Goal: Complete application form

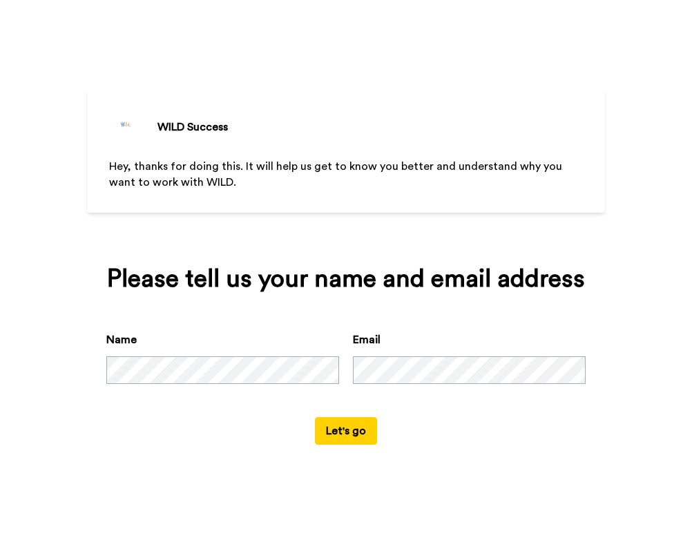
click at [373, 445] on button "Let's go" at bounding box center [346, 431] width 62 height 28
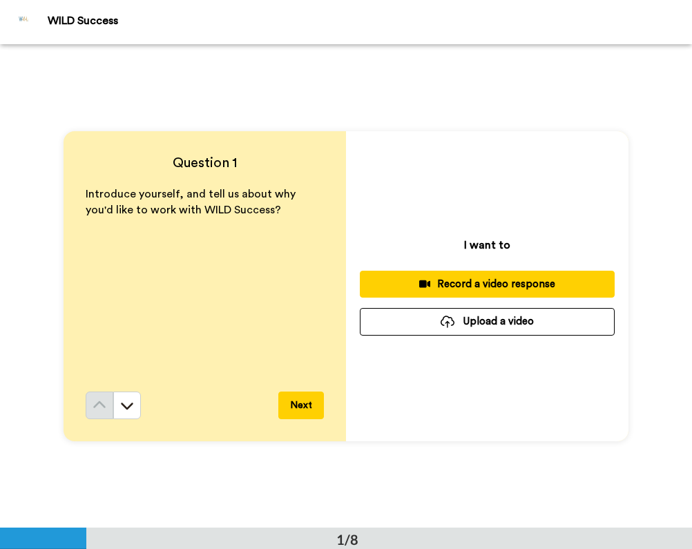
click at [451, 285] on div "Record a video response" at bounding box center [487, 284] width 233 height 15
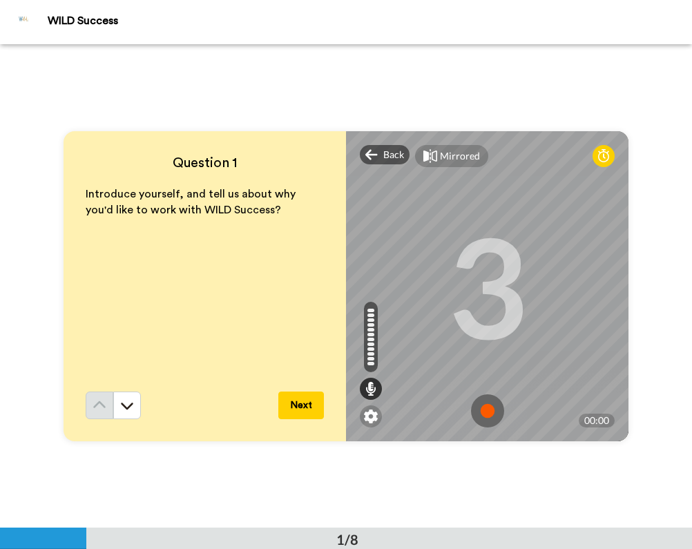
click at [493, 415] on img at bounding box center [487, 411] width 33 height 33
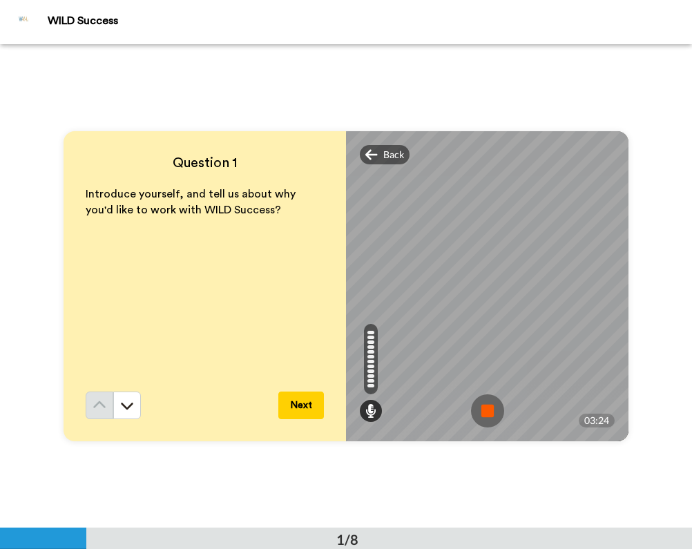
click at [483, 409] on img at bounding box center [487, 411] width 33 height 33
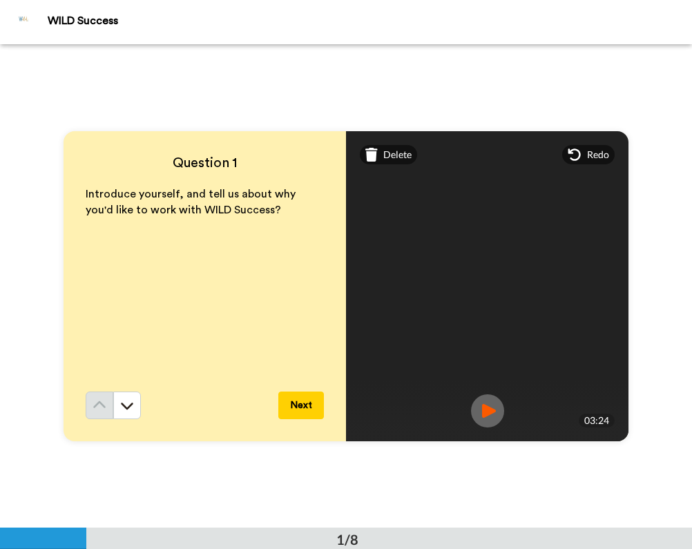
click at [486, 406] on img at bounding box center [487, 411] width 33 height 33
click at [489, 411] on img at bounding box center [487, 411] width 33 height 33
click at [290, 399] on button "Next" at bounding box center [301, 406] width 46 height 28
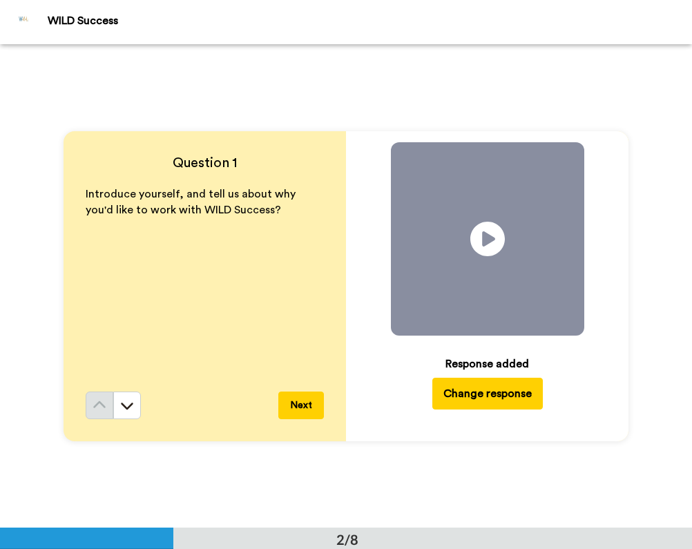
scroll to position [484, 0]
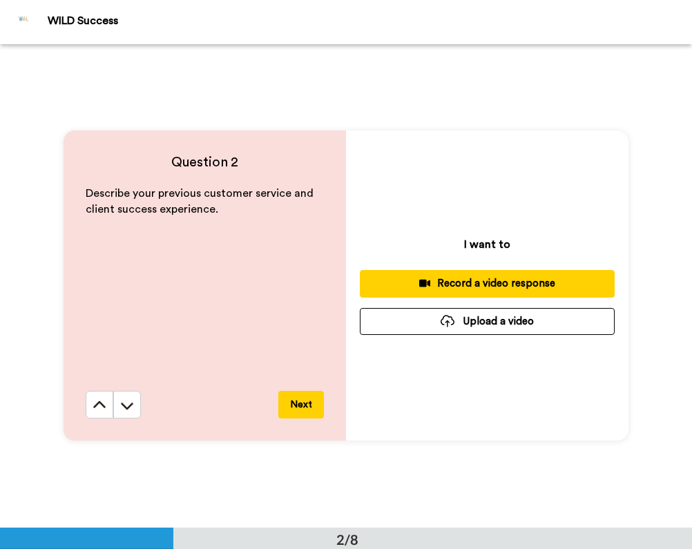
click at [435, 279] on div "Record a video response" at bounding box center [487, 283] width 233 height 15
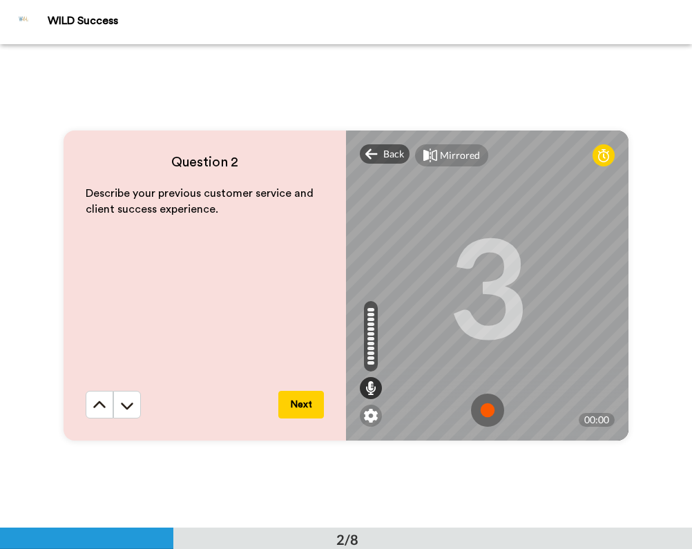
click at [487, 413] on img at bounding box center [487, 410] width 33 height 33
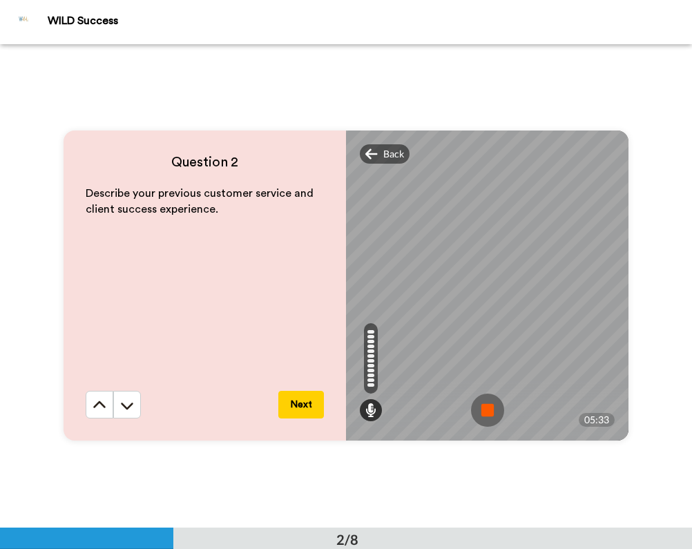
click at [488, 406] on img at bounding box center [487, 410] width 33 height 33
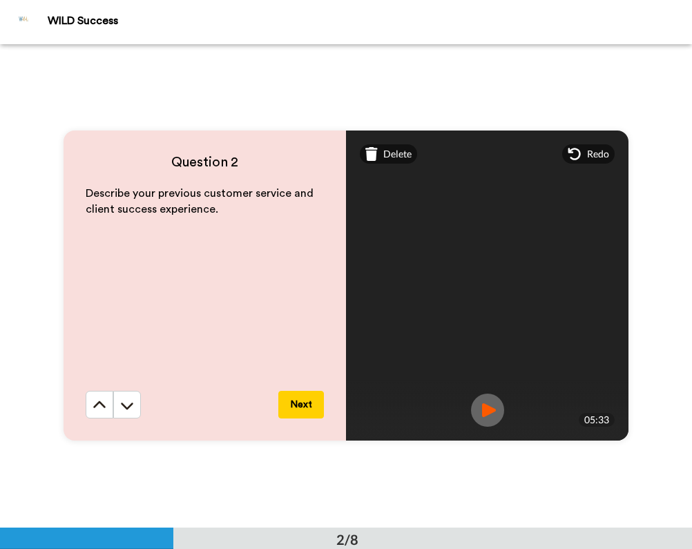
click at [488, 406] on img at bounding box center [487, 410] width 33 height 33
click at [296, 412] on button "Next" at bounding box center [301, 405] width 46 height 28
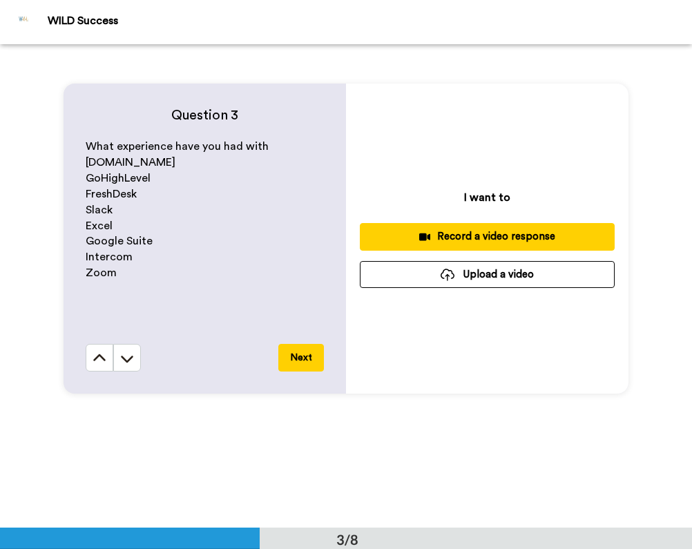
scroll to position [1029, 0]
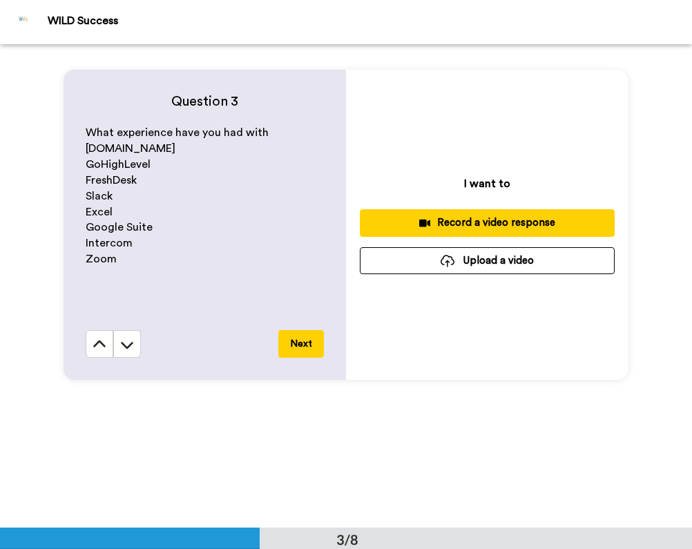
click at [428, 218] on div "Record a video response" at bounding box center [487, 223] width 233 height 15
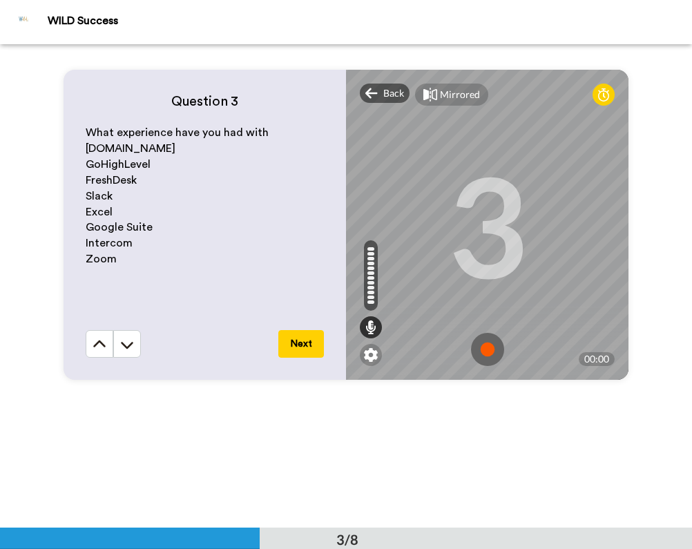
click at [479, 351] on img at bounding box center [487, 349] width 33 height 33
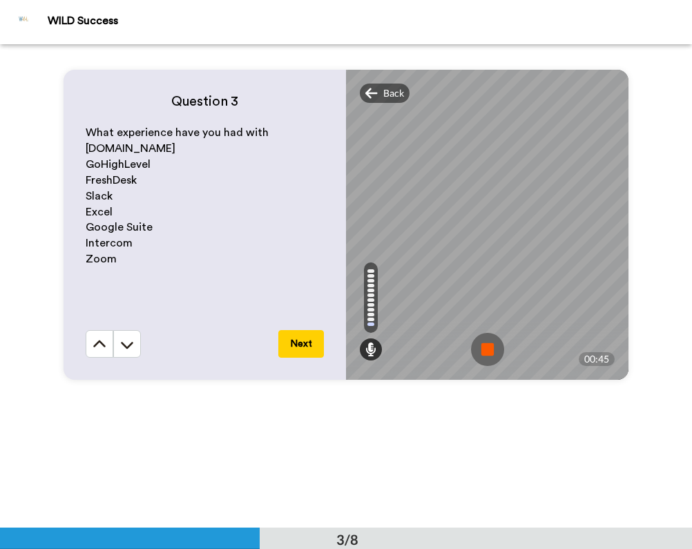
click at [486, 352] on img at bounding box center [487, 349] width 33 height 33
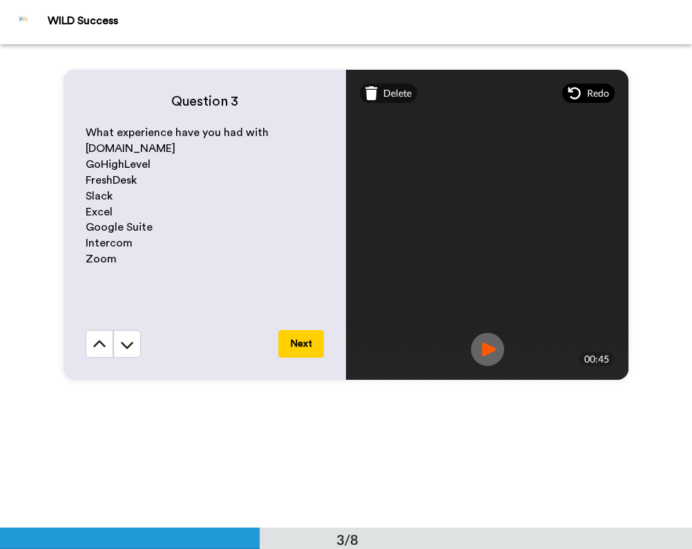
click at [591, 91] on span "Redo" at bounding box center [598, 93] width 22 height 14
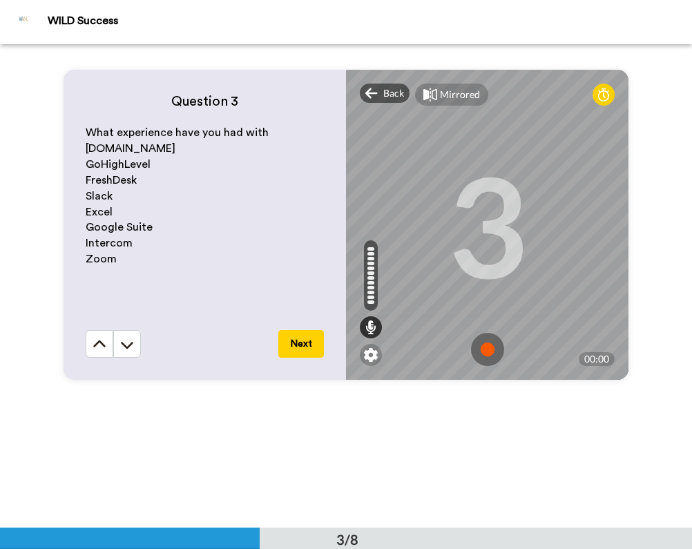
click at [492, 345] on img at bounding box center [487, 349] width 33 height 33
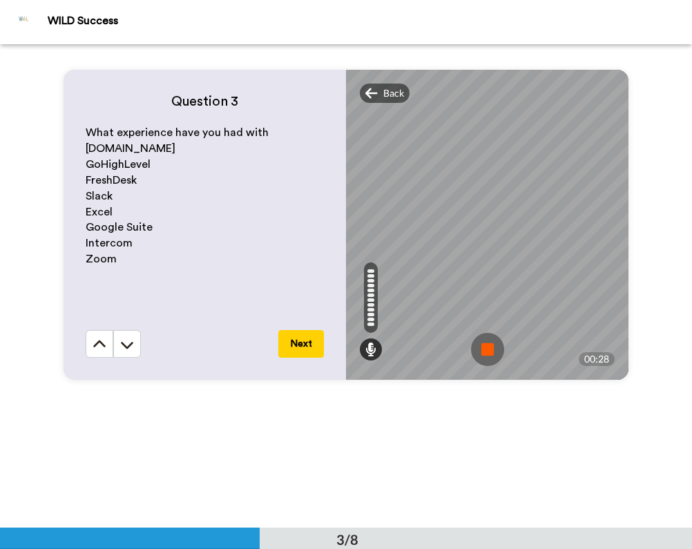
click at [484, 346] on img at bounding box center [487, 349] width 33 height 33
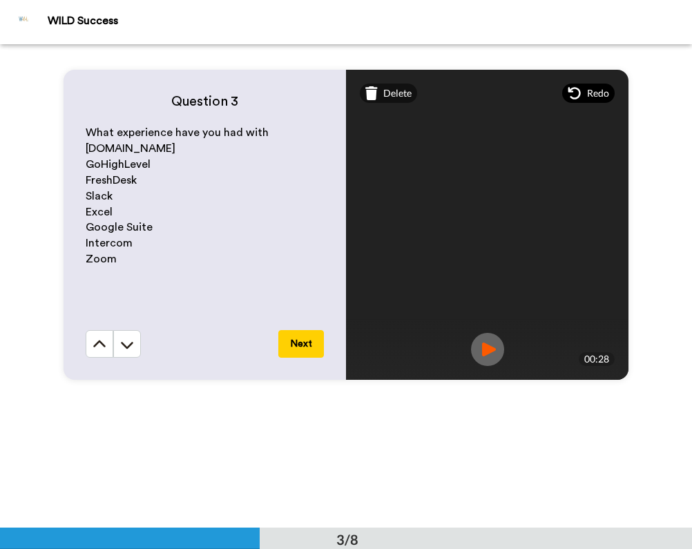
click at [573, 95] on icon at bounding box center [575, 93] width 14 height 14
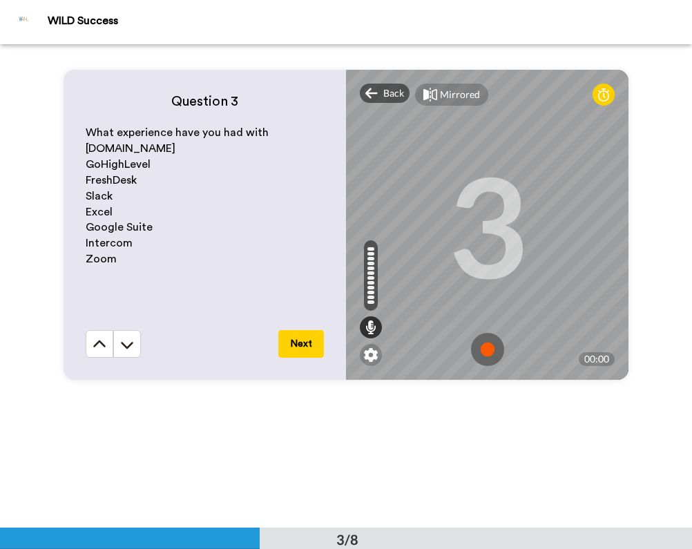
scroll to position [1028, 0]
click at [482, 350] on img at bounding box center [487, 350] width 33 height 33
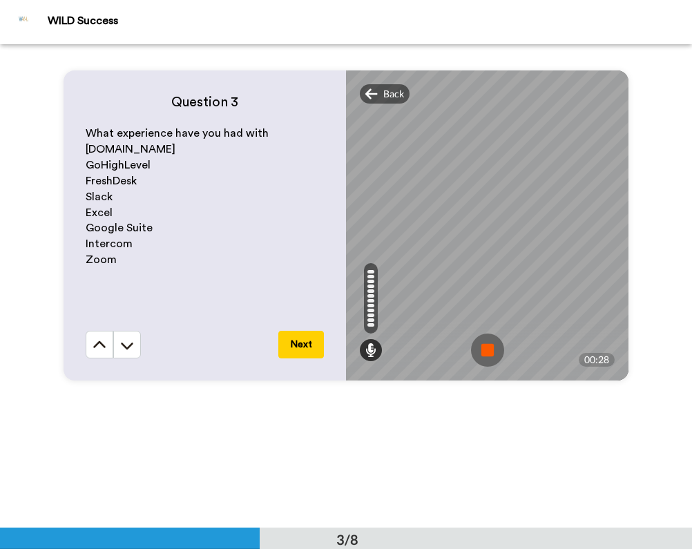
click at [482, 350] on img at bounding box center [487, 350] width 33 height 33
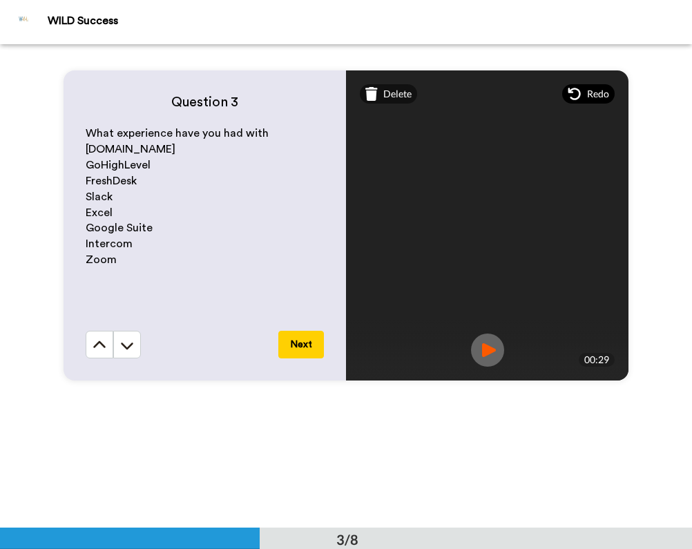
click at [595, 97] on span "Redo" at bounding box center [598, 94] width 22 height 14
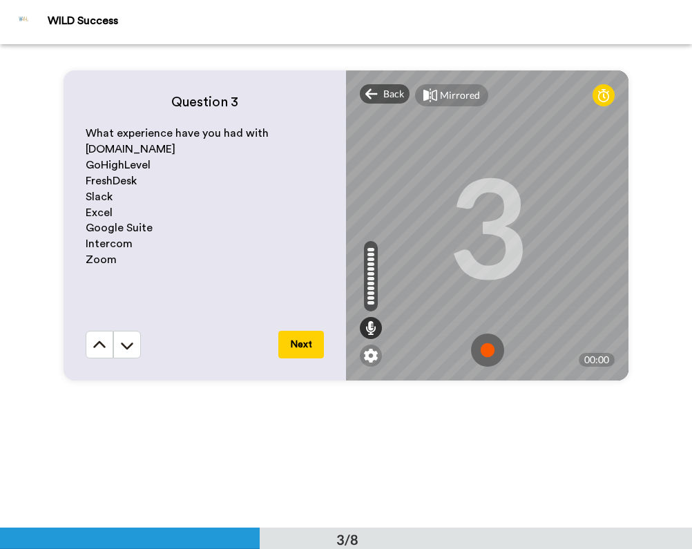
click at [482, 357] on img at bounding box center [487, 350] width 33 height 33
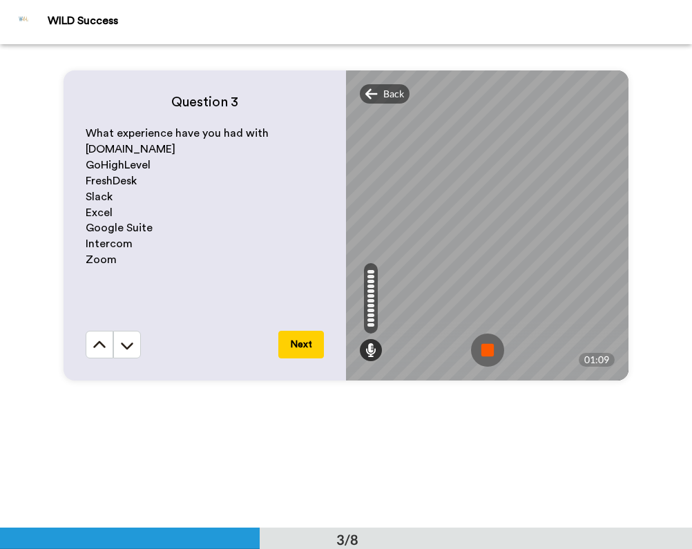
click at [486, 354] on img at bounding box center [487, 350] width 33 height 33
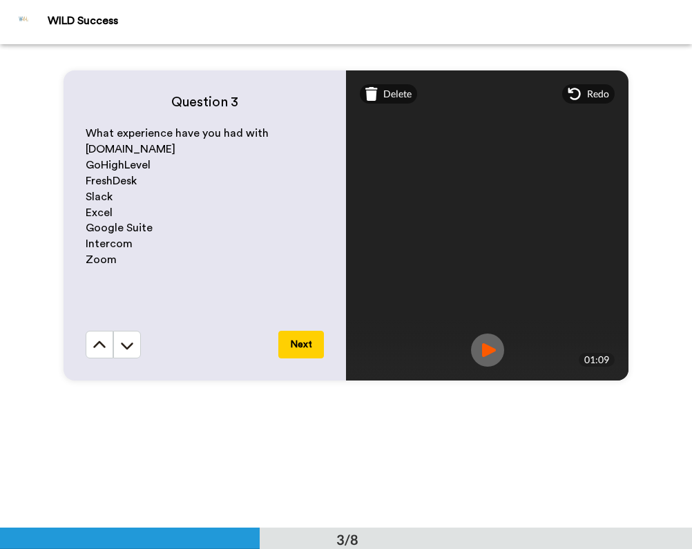
click at [486, 354] on img at bounding box center [487, 350] width 33 height 33
click at [484, 350] on img at bounding box center [487, 350] width 33 height 33
click at [298, 341] on button "Next" at bounding box center [301, 345] width 46 height 28
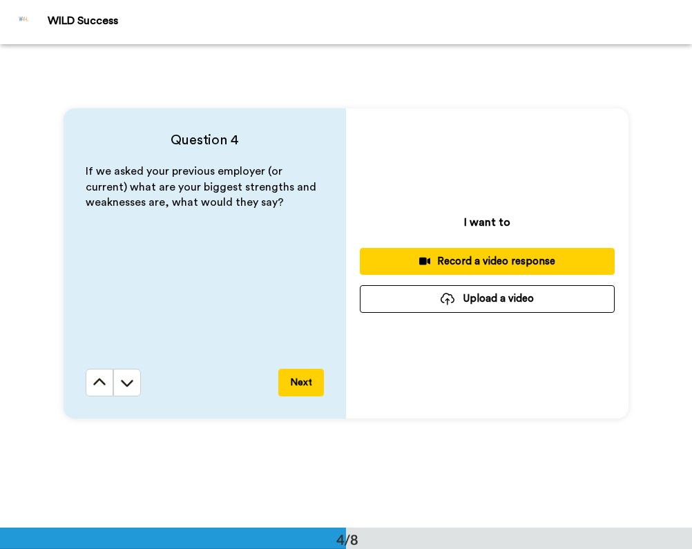
scroll to position [1468, 0]
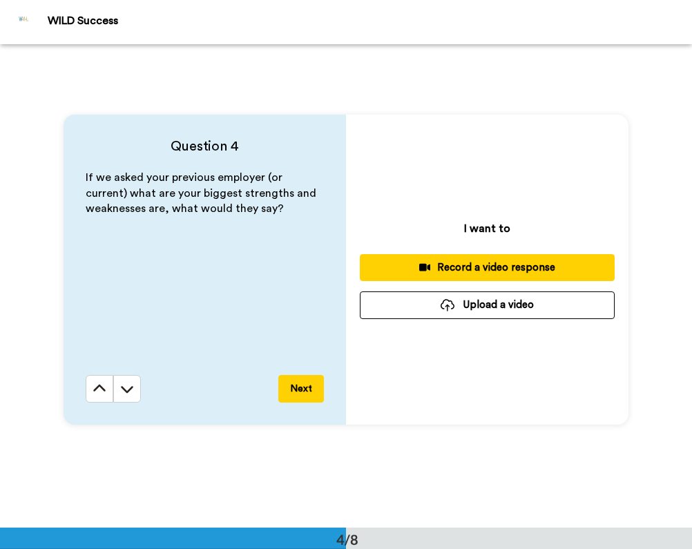
click at [493, 258] on button "Record a video response" at bounding box center [487, 267] width 255 height 27
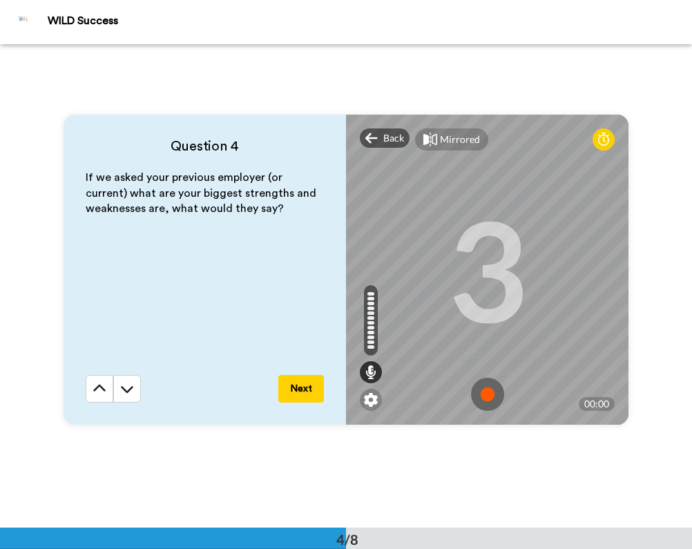
click at [483, 406] on img at bounding box center [487, 394] width 33 height 33
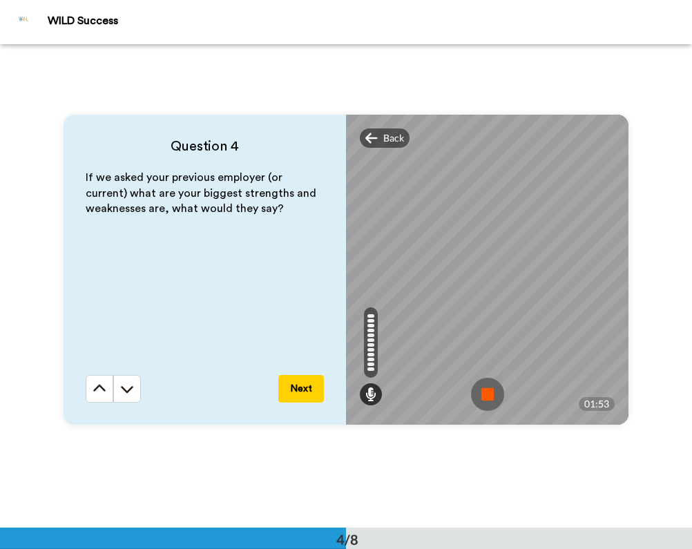
click at [495, 386] on img at bounding box center [487, 394] width 33 height 33
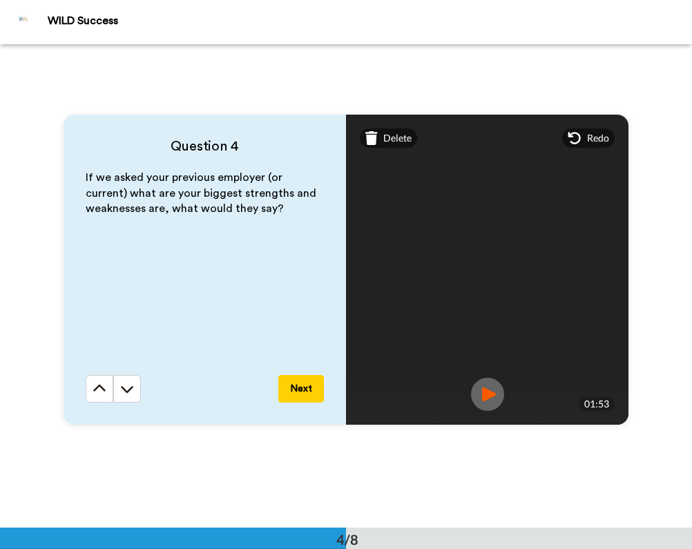
click at [484, 392] on img at bounding box center [487, 394] width 33 height 33
click at [303, 386] on button "Next" at bounding box center [301, 389] width 46 height 28
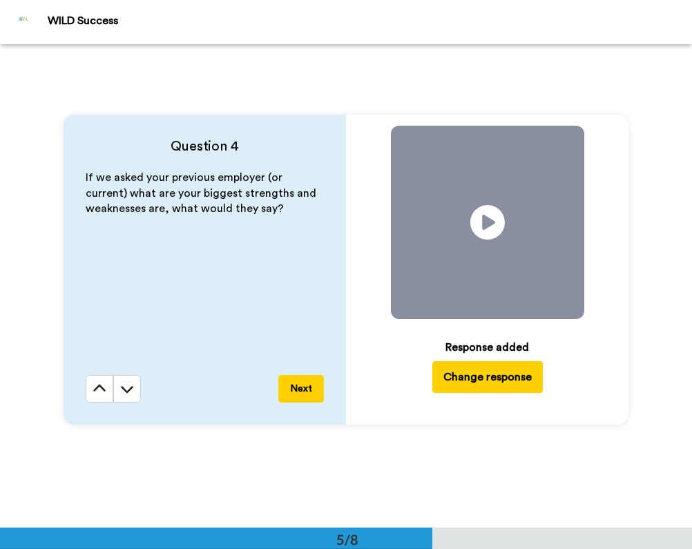
scroll to position [1936, 0]
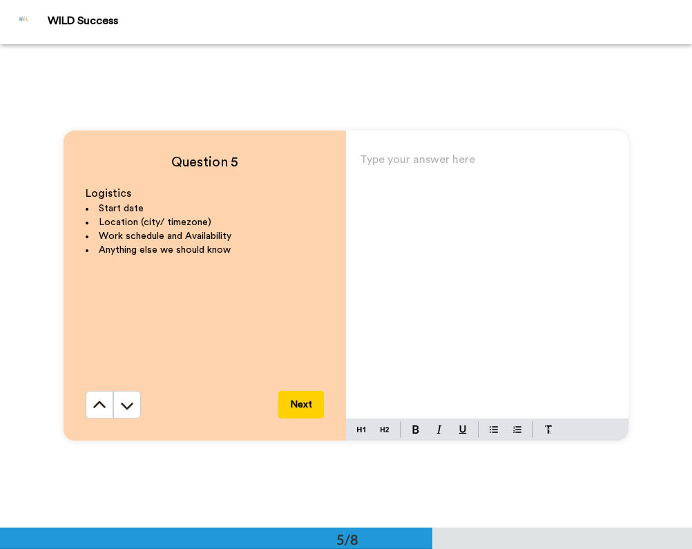
click at [434, 208] on div "Type your answer here ﻿" at bounding box center [487, 284] width 283 height 269
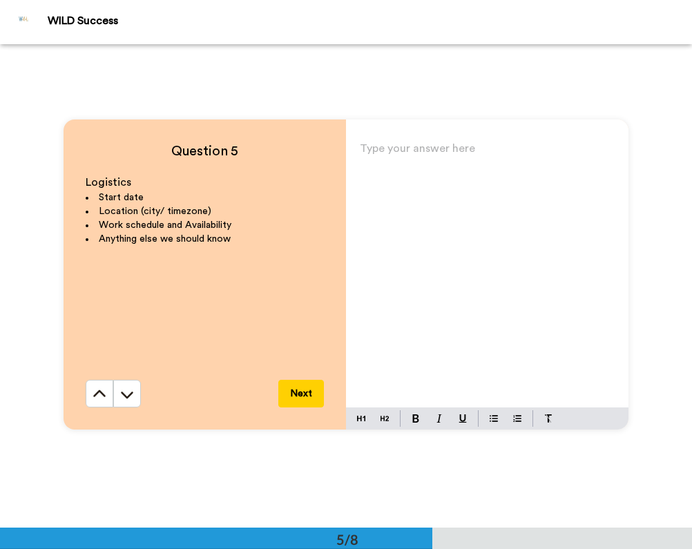
scroll to position [1948, 0]
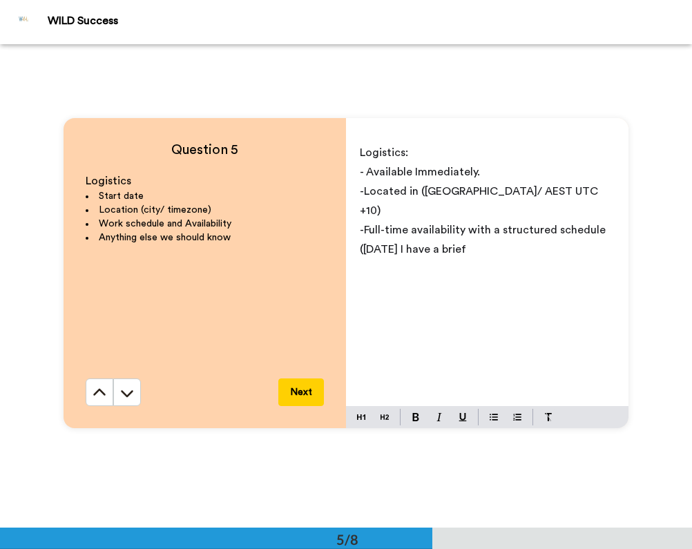
drag, startPoint x: 538, startPoint y: 237, endPoint x: 357, endPoint y: 227, distance: 180.6
click at [360, 240] on p "([DATE] I have a brief" at bounding box center [487, 249] width 255 height 19
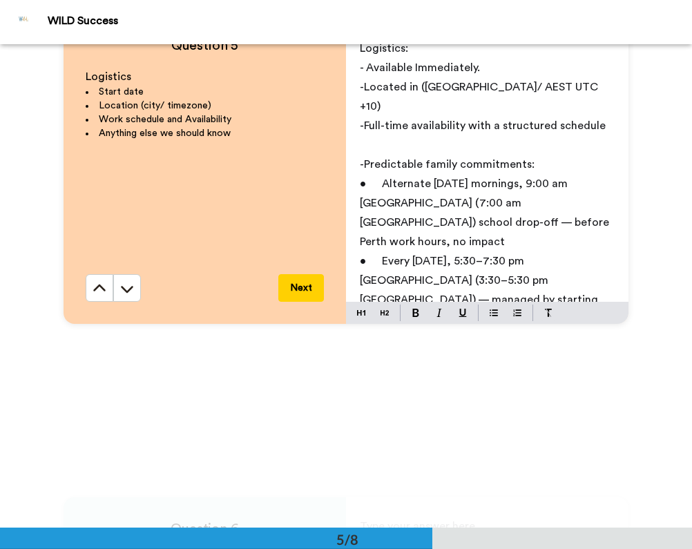
scroll to position [0, 0]
click at [403, 178] on span "• Alternate [DATE] mornings, 9:00 am [GEOGRAPHIC_DATA] (7:00 am [GEOGRAPHIC_DAT…" at bounding box center [486, 212] width 252 height 69
click at [407, 256] on span "• Every [DATE], 5:30–7:30 pm [GEOGRAPHIC_DATA] (3:30–5:30 pm [GEOGRAPHIC_DATA])…" at bounding box center [480, 290] width 241 height 69
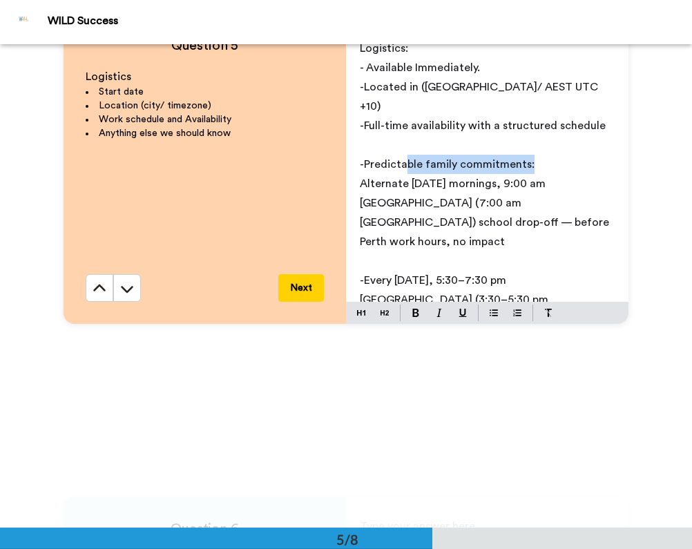
drag, startPoint x: 533, startPoint y: 146, endPoint x: 405, endPoint y: 138, distance: 128.0
click at [405, 155] on p "-Predictable family commitments:" at bounding box center [487, 164] width 255 height 19
click at [531, 155] on p "-Predicble family commitments:ta" at bounding box center [487, 164] width 255 height 19
drag, startPoint x: 529, startPoint y: 151, endPoint x: 363, endPoint y: 143, distance: 166.0
click at [362, 155] on p "-Predictable family commitments:" at bounding box center [487, 164] width 255 height 19
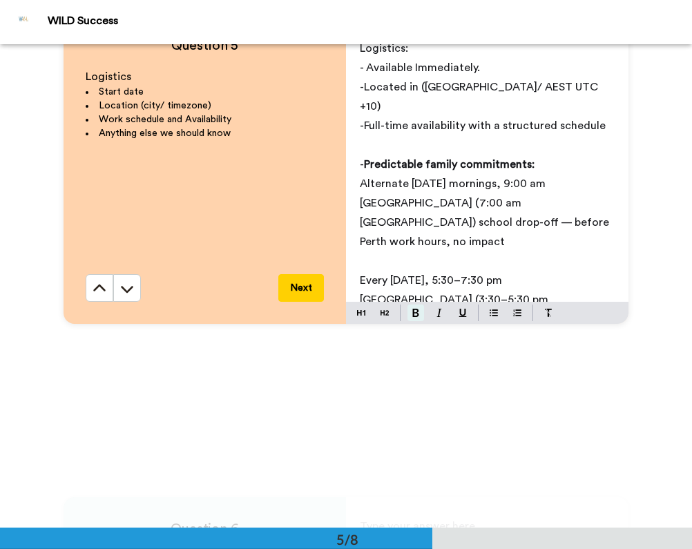
click at [408, 316] on button at bounding box center [416, 313] width 17 height 17
click at [459, 314] on img at bounding box center [463, 313] width 8 height 8
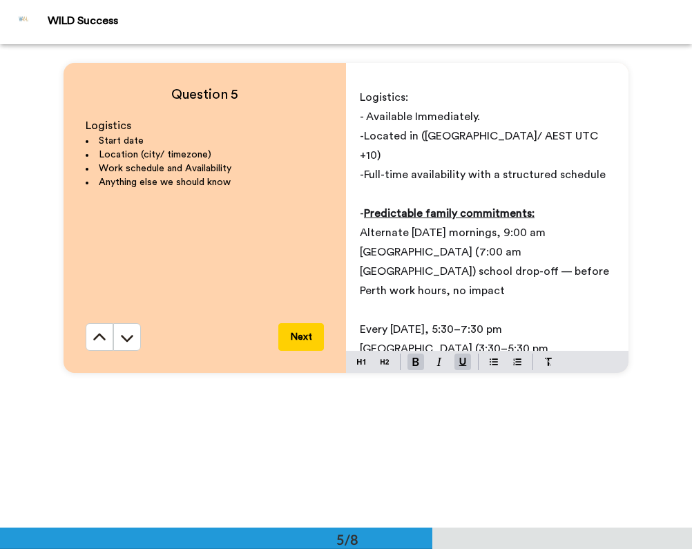
scroll to position [2, 0]
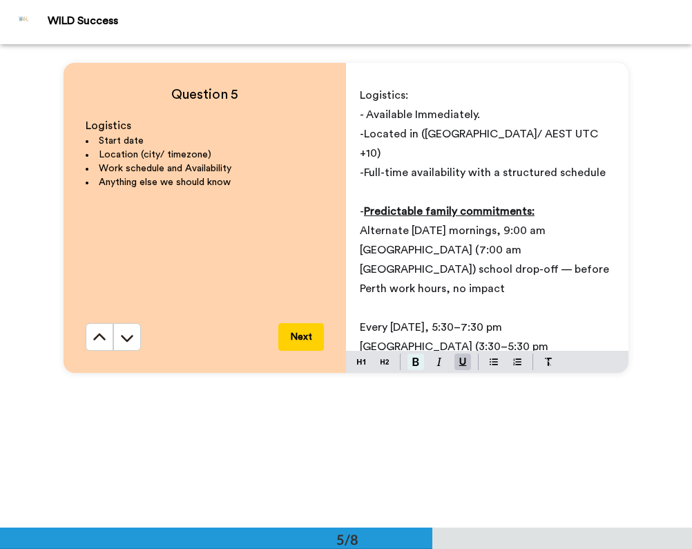
click at [408, 360] on button at bounding box center [416, 362] width 17 height 17
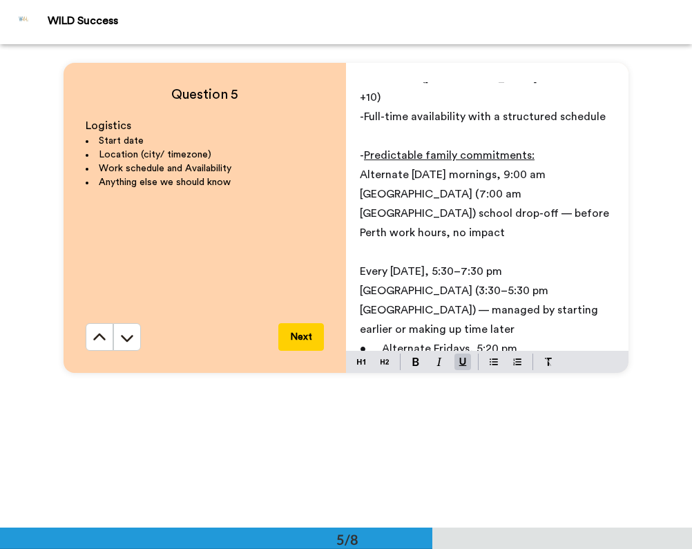
scroll to position [59, 0]
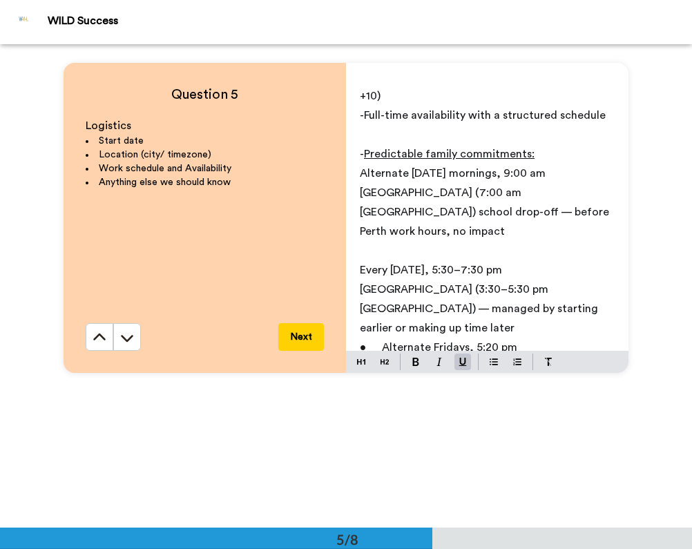
click at [482, 265] on span "Every [DATE], 5:30–7:30 pm [GEOGRAPHIC_DATA] (3:30–5:30 pm [GEOGRAPHIC_DATA]) —…" at bounding box center [480, 299] width 241 height 69
click at [404, 342] on span "• Alternate Fridays, 5:20 pm [GEOGRAPHIC_DATA] (3:20 pm [GEOGRAPHIC_DATA]) — ma…" at bounding box center [482, 386] width 244 height 88
click at [488, 271] on p "Every [DATE], 5:30–7:30 pm [GEOGRAPHIC_DATA] (3:30–5:30 pm [GEOGRAPHIC_DATA]) m…" at bounding box center [487, 298] width 255 height 77
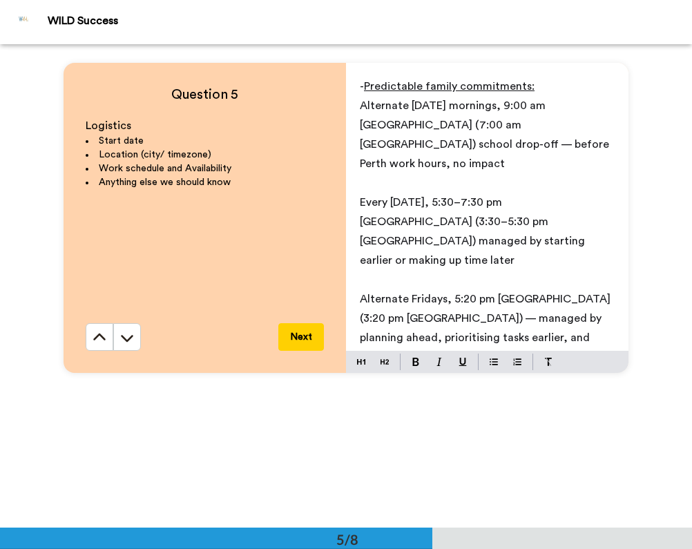
scroll to position [135, 0]
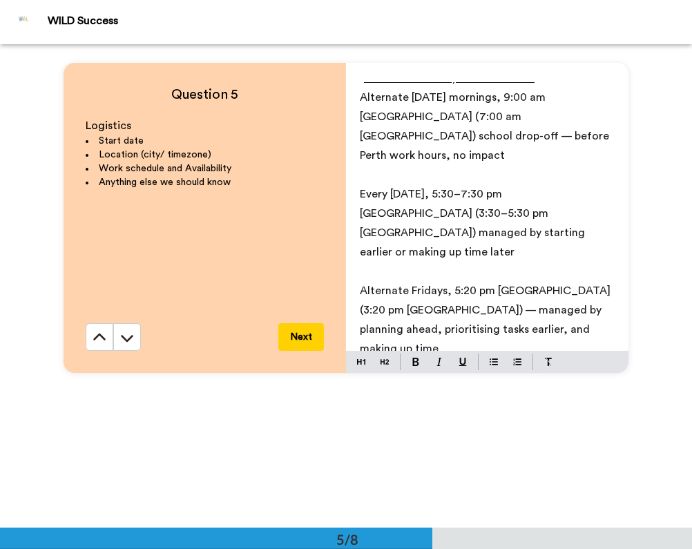
click at [402, 363] on span "• Occasional family holidays (e.g. Father’s Day, Christmas) — always planned ah…" at bounding box center [487, 388] width 254 height 50
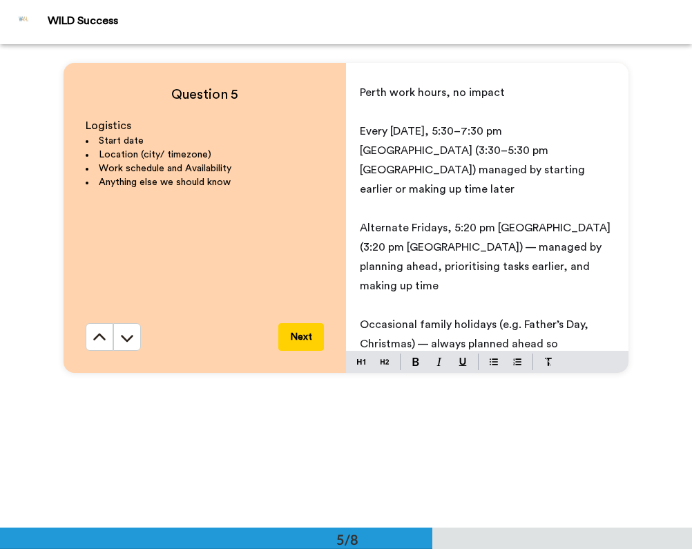
scroll to position [199, 0]
click at [428, 319] on span "Occasional family holidays (e.g. Father’s Day, Christmas) — always planned ahea…" at bounding box center [475, 344] width 231 height 50
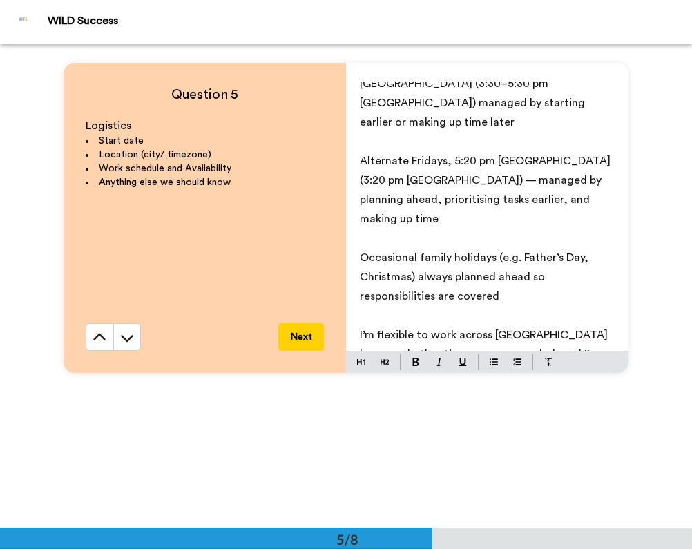
scroll to position [265, 0]
click at [467, 330] on span "I’m flexible to work across [GEOGRAPHIC_DATA] hours and other time zones as nee…" at bounding box center [485, 374] width 251 height 88
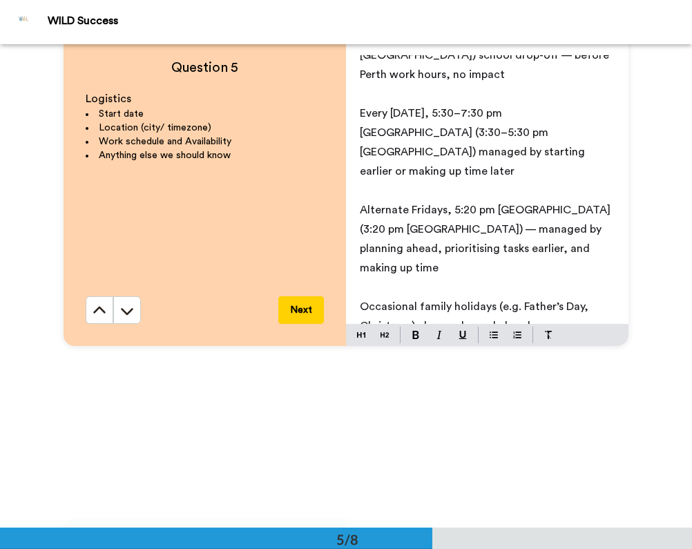
scroll to position [184, 0]
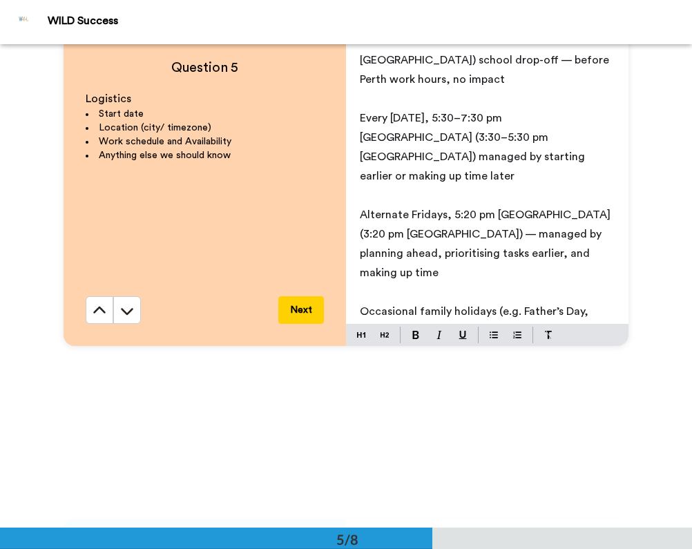
click at [407, 209] on span "Alternate Fridays, 5:20 pm [GEOGRAPHIC_DATA] (3:20 pm [GEOGRAPHIC_DATA]) — mana…" at bounding box center [487, 243] width 254 height 69
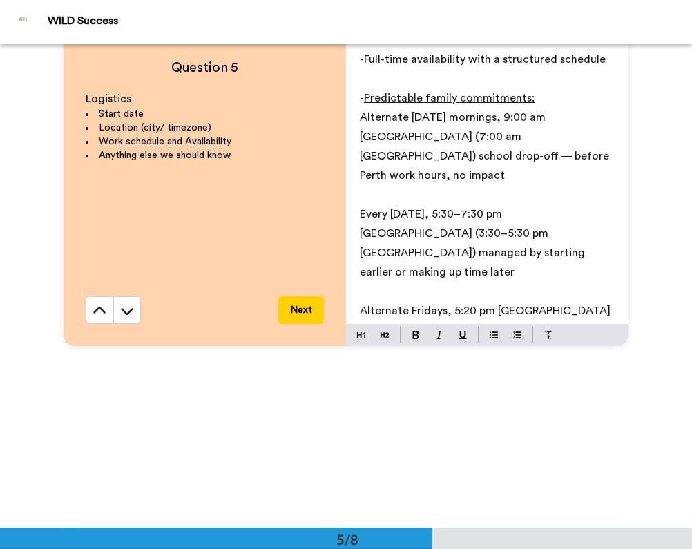
scroll to position [88, 0]
click at [531, 120] on span "Alternate [DATE] mornings, 9:00 am [GEOGRAPHIC_DATA] (7:00 am [GEOGRAPHIC_DATA]…" at bounding box center [486, 147] width 252 height 69
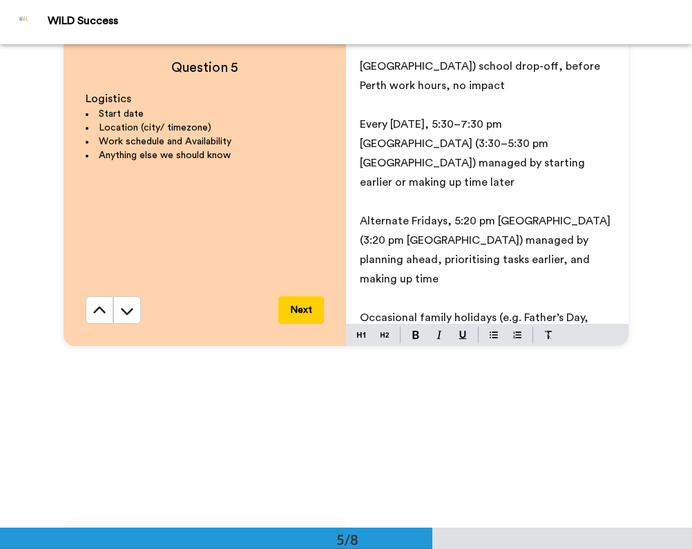
scroll to position [167, 0]
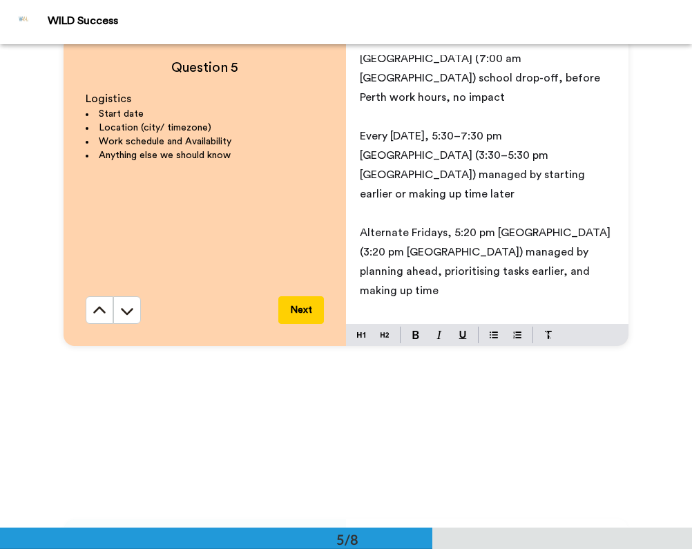
click at [289, 304] on button "Next" at bounding box center [301, 310] width 46 height 28
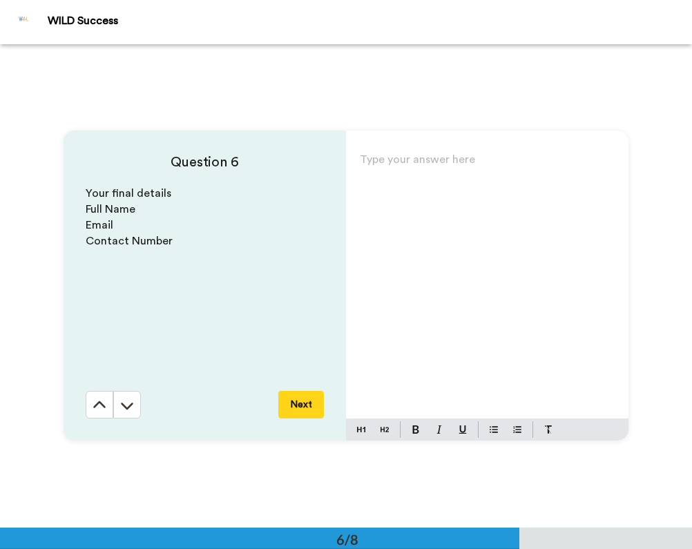
scroll to position [2420, 0]
click at [388, 182] on div "Type your answer here ﻿" at bounding box center [487, 284] width 283 height 269
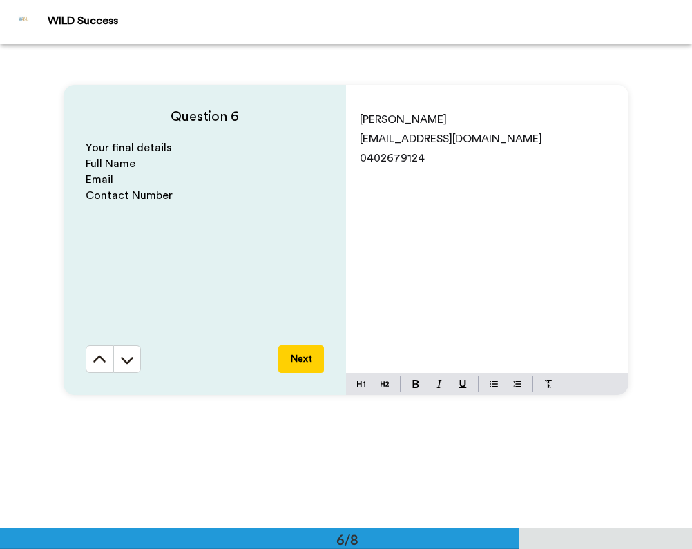
scroll to position [2462, 0]
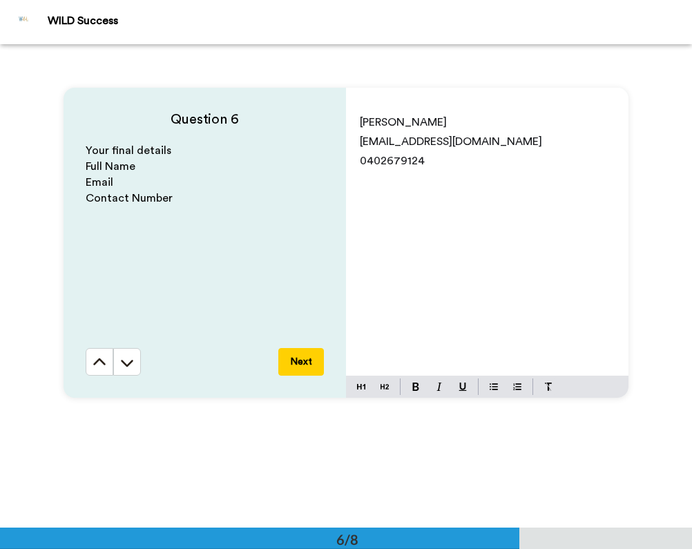
click at [303, 367] on button "Next" at bounding box center [301, 362] width 46 height 28
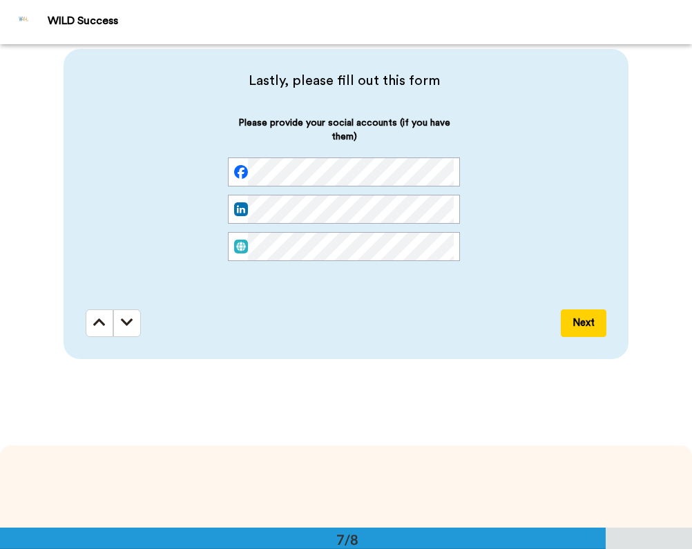
scroll to position [2984, 0]
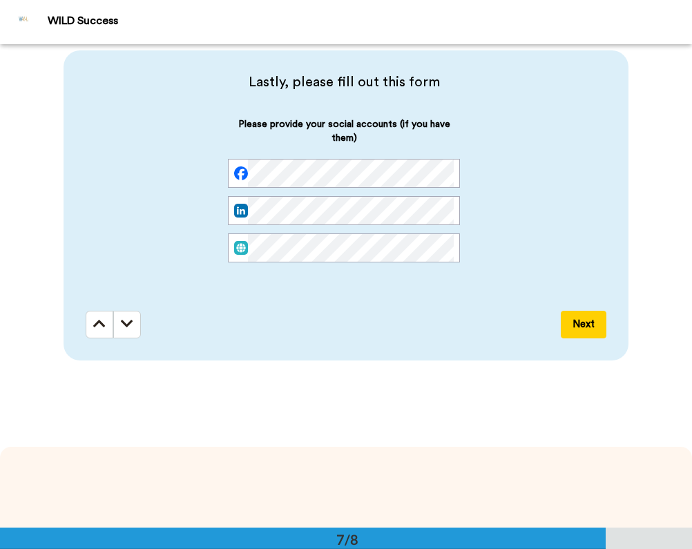
click at [570, 313] on button "Next" at bounding box center [584, 325] width 46 height 28
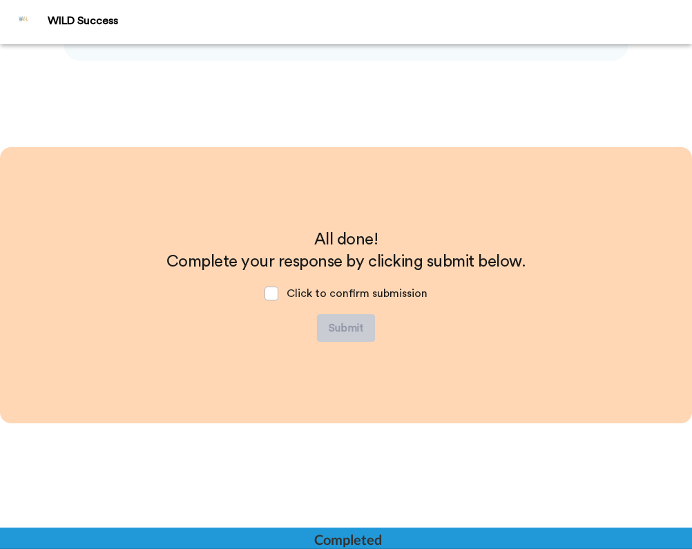
scroll to position [3284, 0]
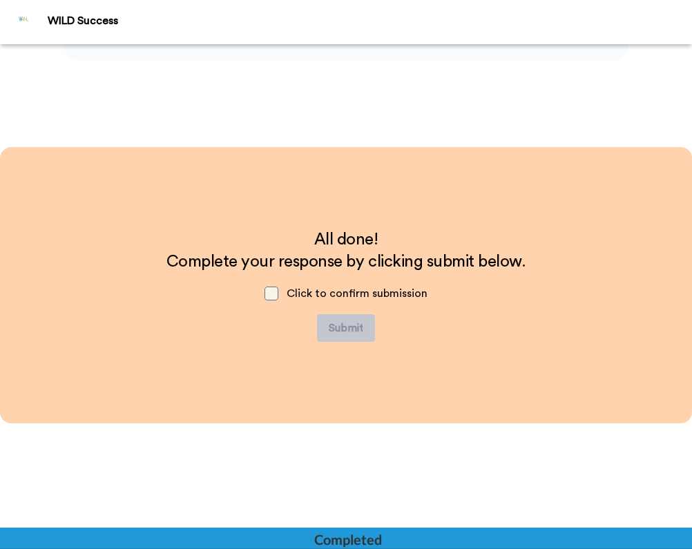
click at [272, 292] on span at bounding box center [272, 294] width 14 height 14
click at [339, 327] on button "Submit" at bounding box center [346, 328] width 58 height 28
